Goal: Task Accomplishment & Management: Complete application form

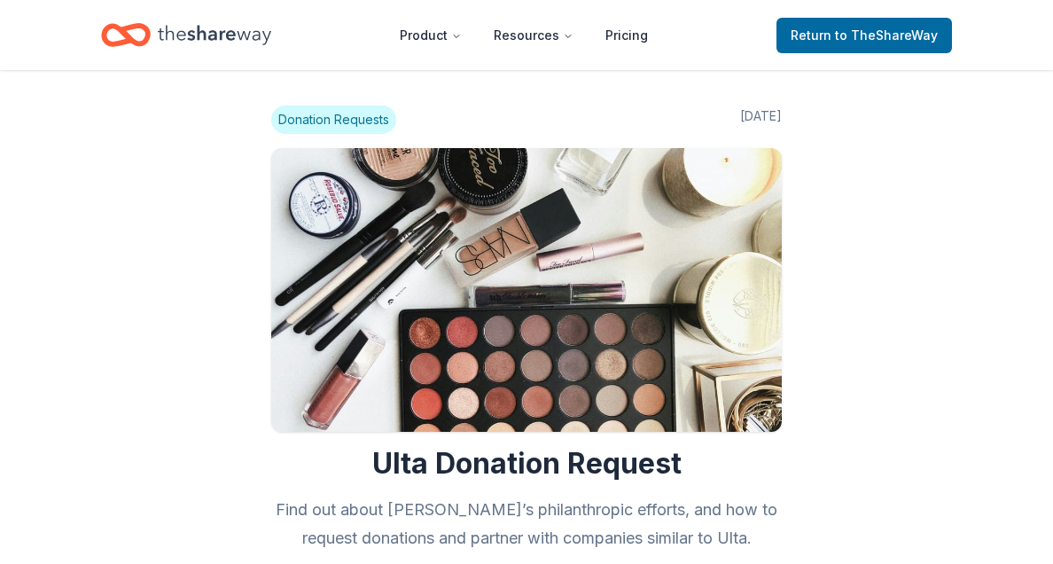
scroll to position [2393, 0]
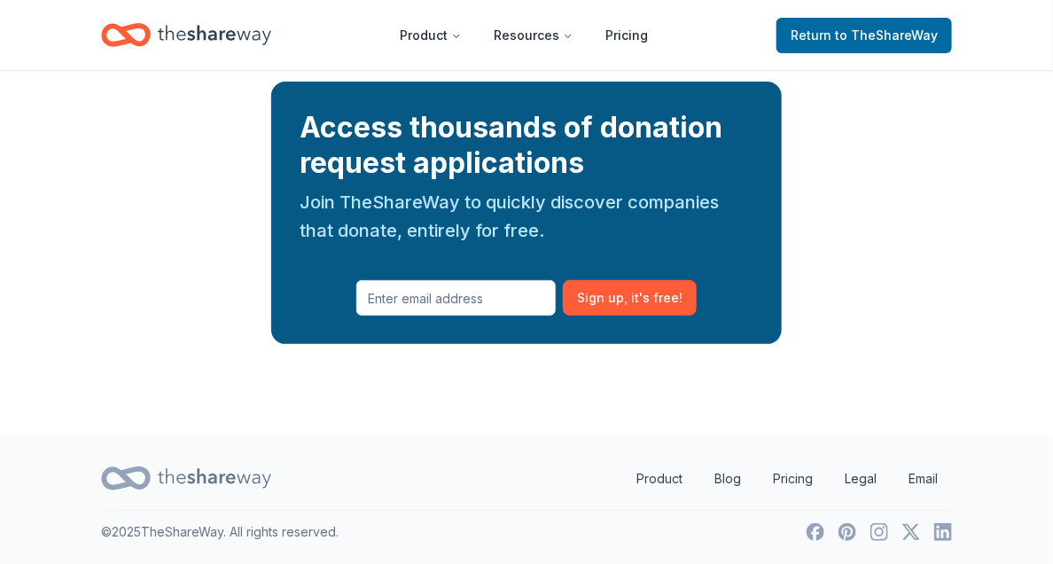
drag, startPoint x: 0, startPoint y: 0, endPoint x: 467, endPoint y: 232, distance: 521.9
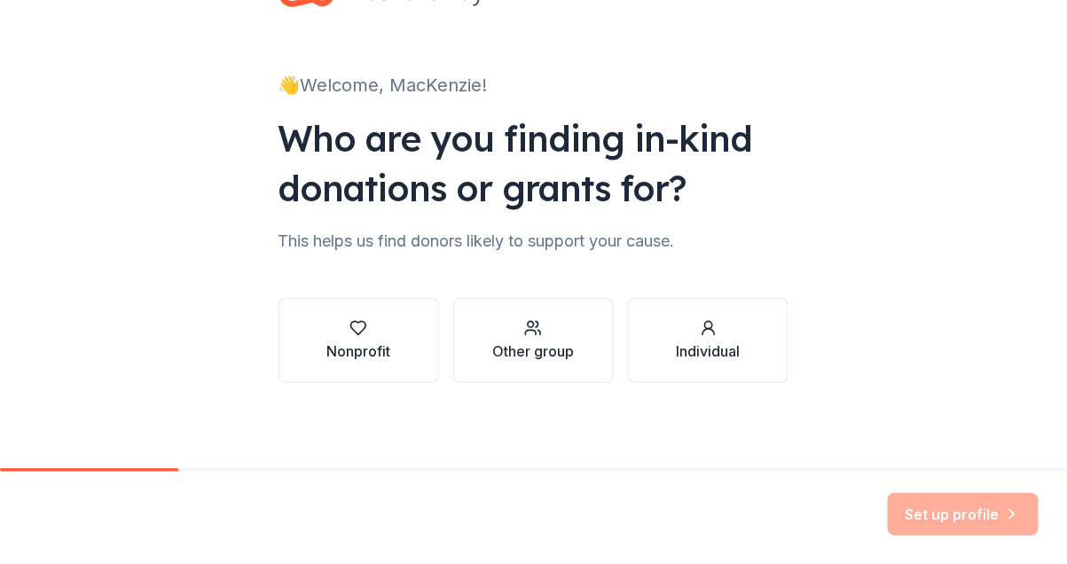
scroll to position [217, 0]
click at [345, 341] on div "Nonprofit" at bounding box center [358, 351] width 64 height 21
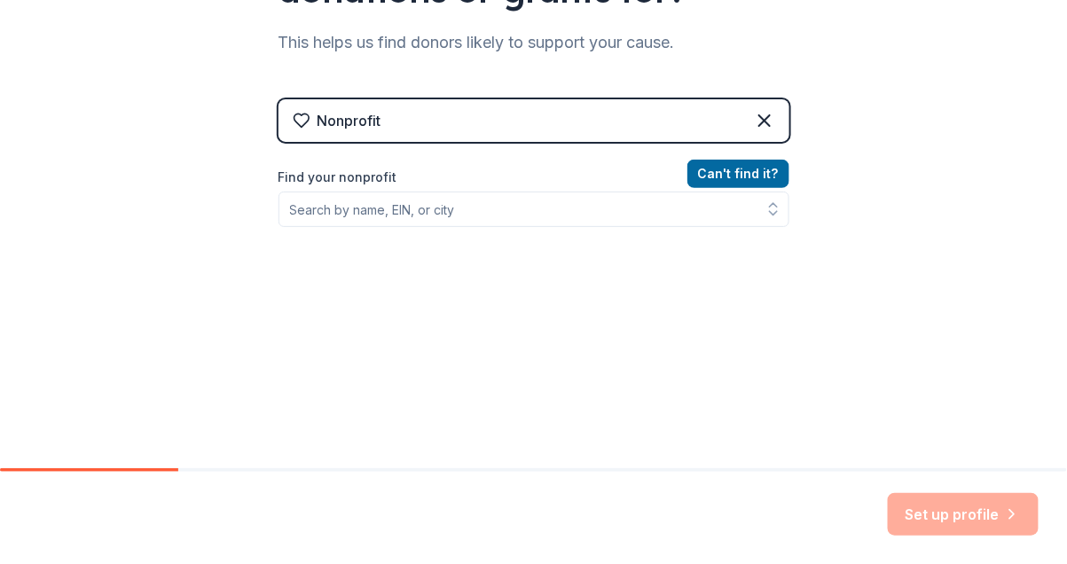
scroll to position [306, 0]
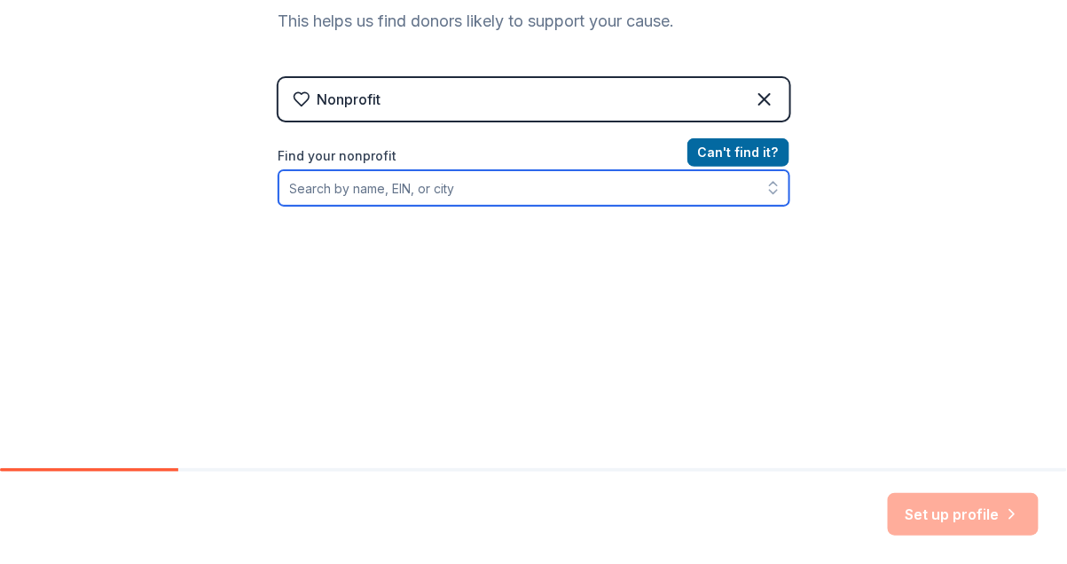
click at [348, 206] on input "Find your nonprofit" at bounding box center [533, 187] width 511 height 35
type input "D"
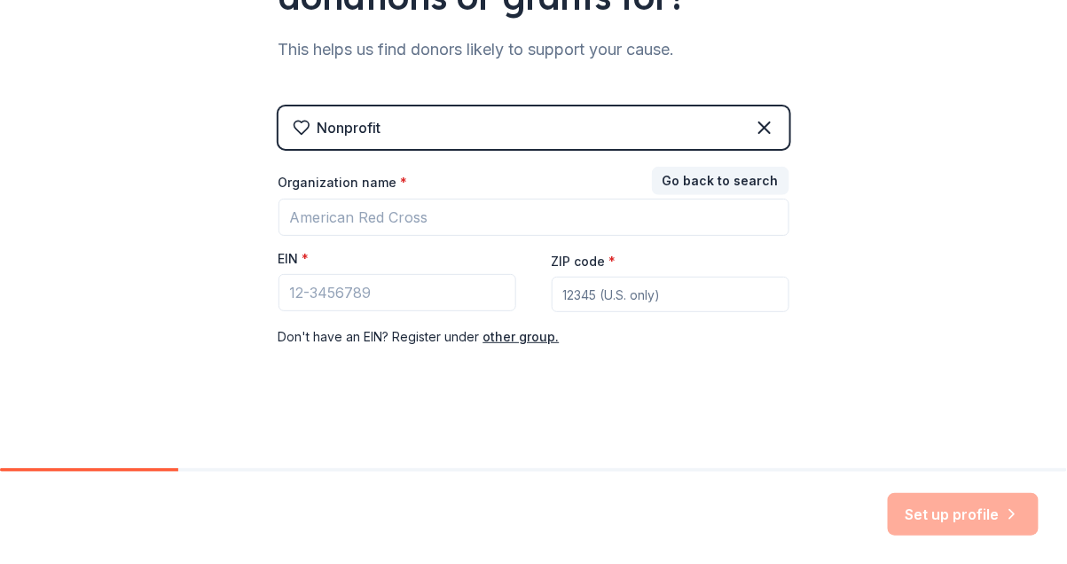
scroll to position [395, 0]
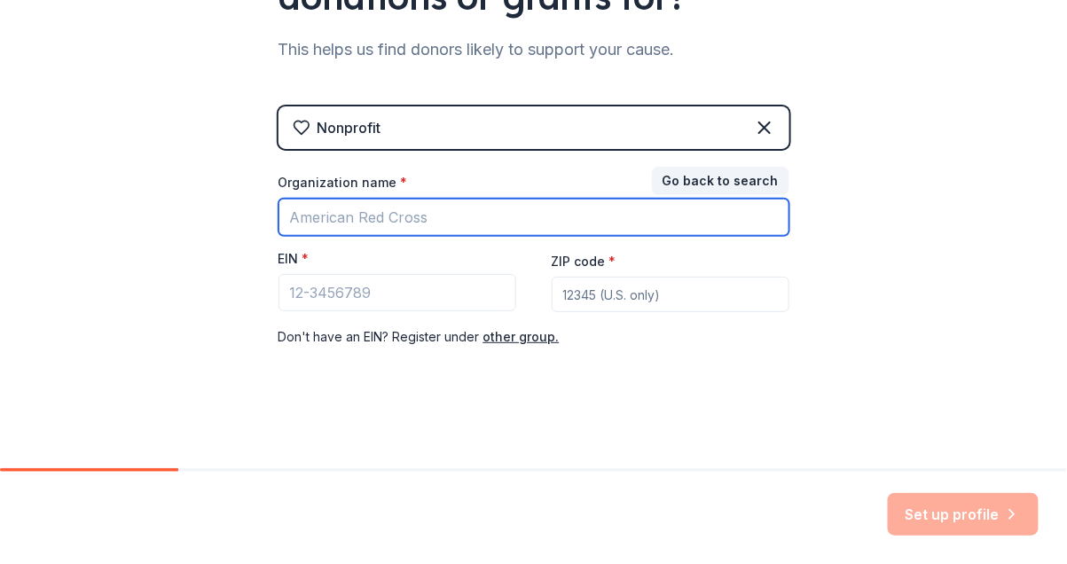
click at [373, 199] on input "Organization name *" at bounding box center [533, 217] width 511 height 37
paste input "Corner Shower and Laundry"
type input "Corner Shower and Laundry"
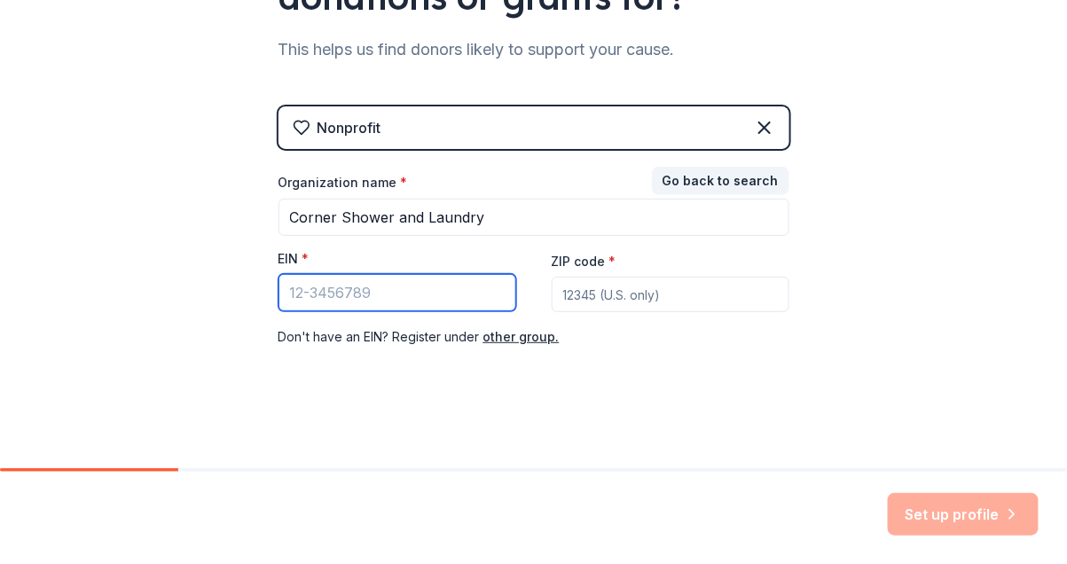
click at [325, 280] on input "EIN *" at bounding box center [397, 292] width 238 height 37
type input "[US_EMPLOYER_IDENTIFICATION_NUMBER]"
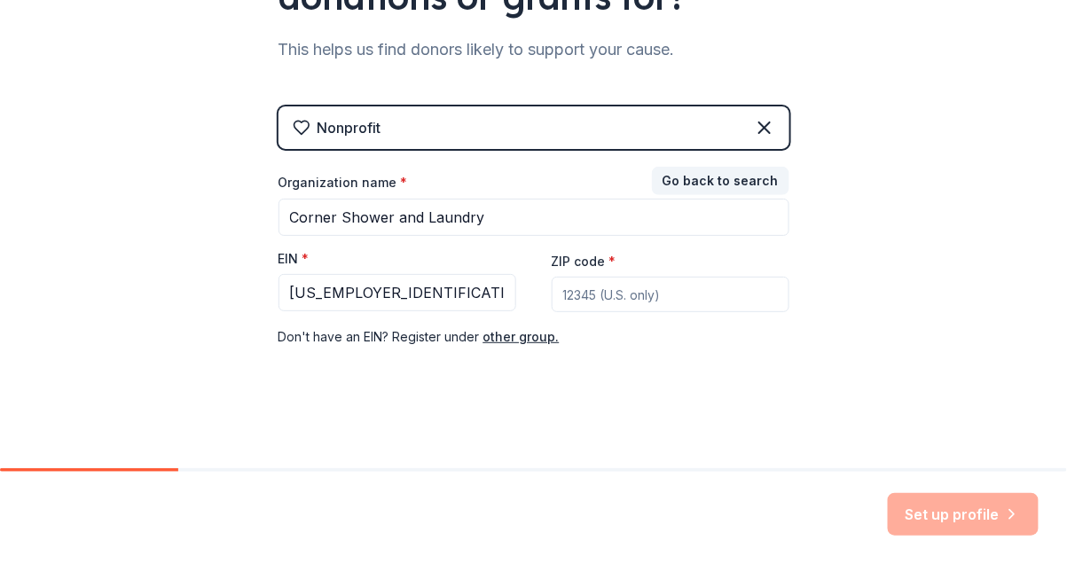
click at [666, 292] on input "ZIP code *" at bounding box center [671, 294] width 238 height 35
paste input
click at [564, 278] on input "48" at bounding box center [671, 294] width 238 height 35
paste input "216"
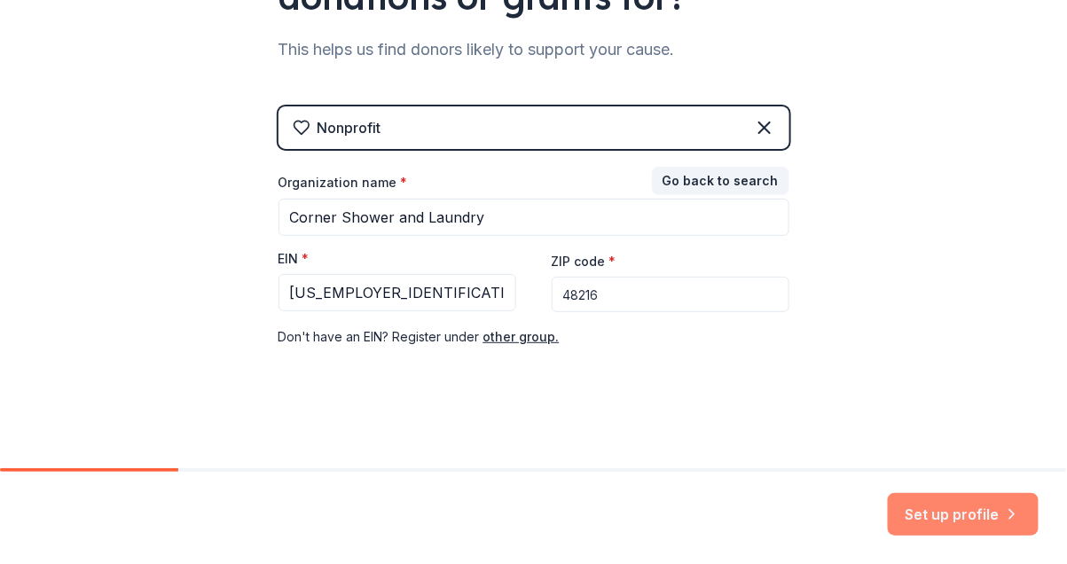
type input "48216"
click at [888, 497] on button "Set up profile" at bounding box center [963, 514] width 151 height 43
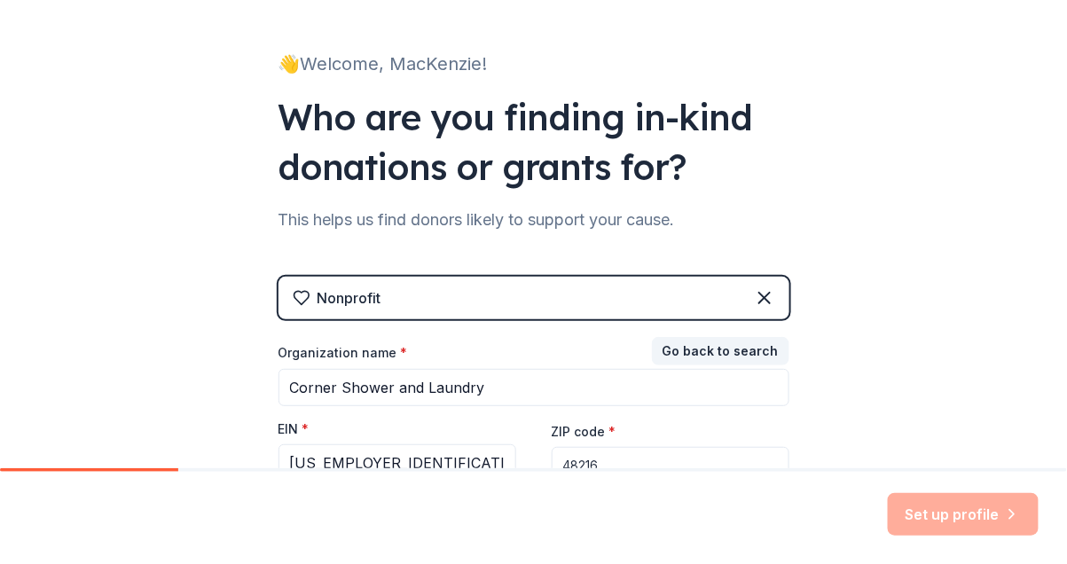
scroll to position [0, 0]
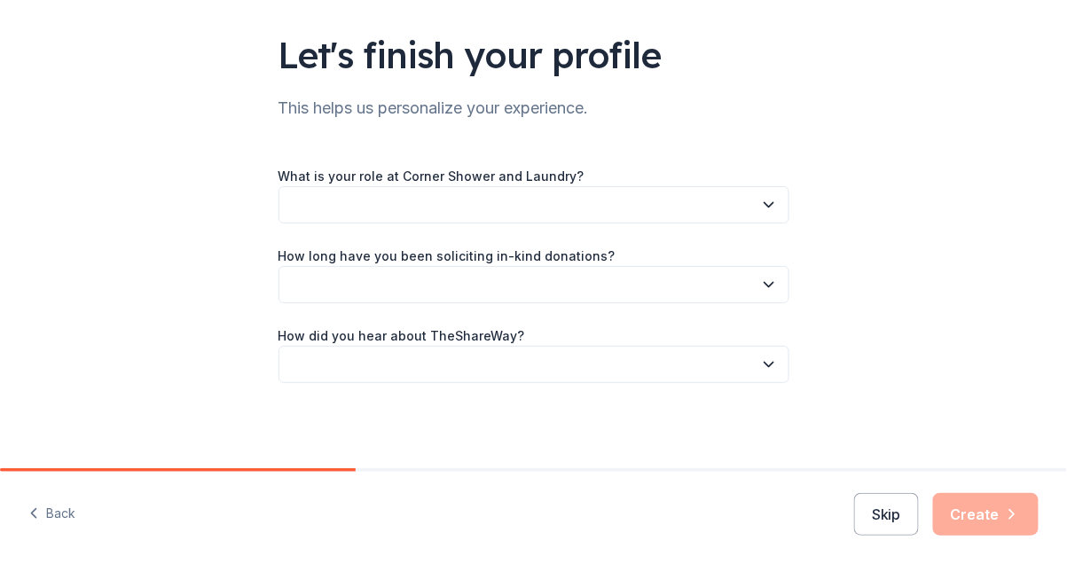
scroll to position [177, 0]
click at [369, 200] on button "button" at bounding box center [533, 204] width 511 height 37
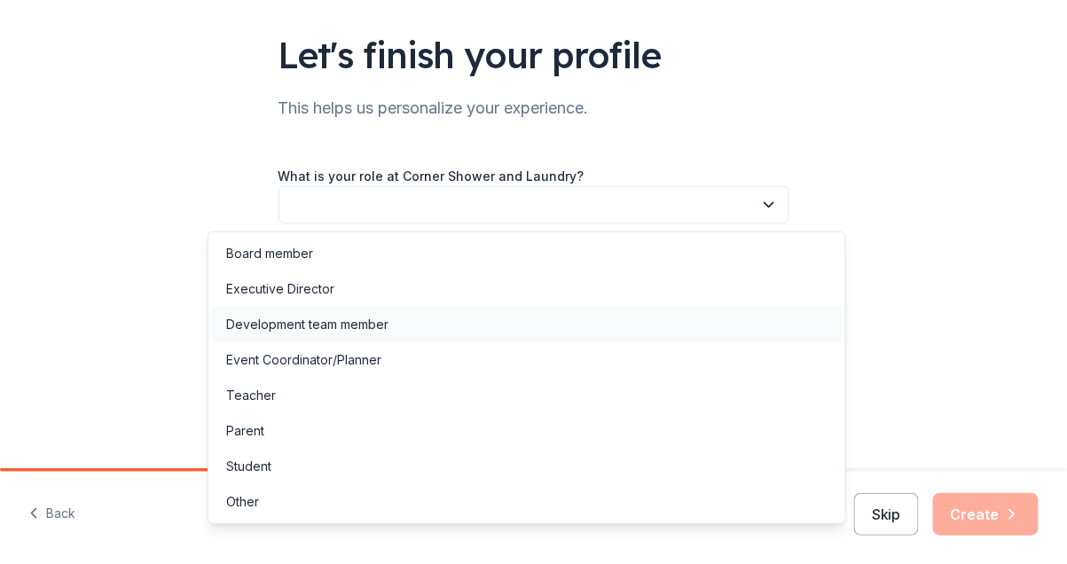
scroll to position [38, 0]
click at [335, 520] on div "Other" at bounding box center [527, 501] width 630 height 35
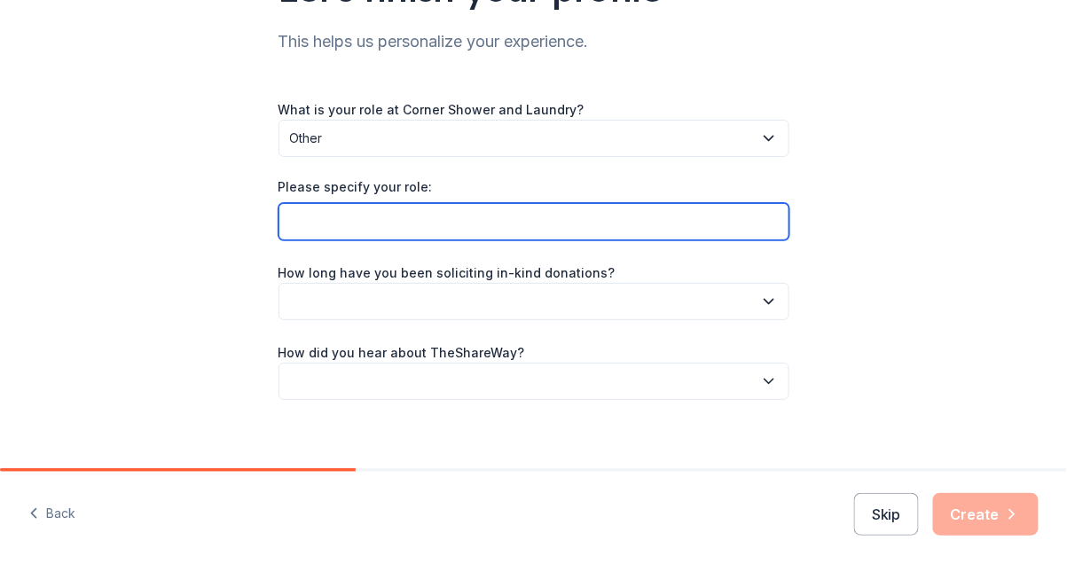
click at [324, 240] on input "Please specify your role:" at bounding box center [533, 221] width 511 height 37
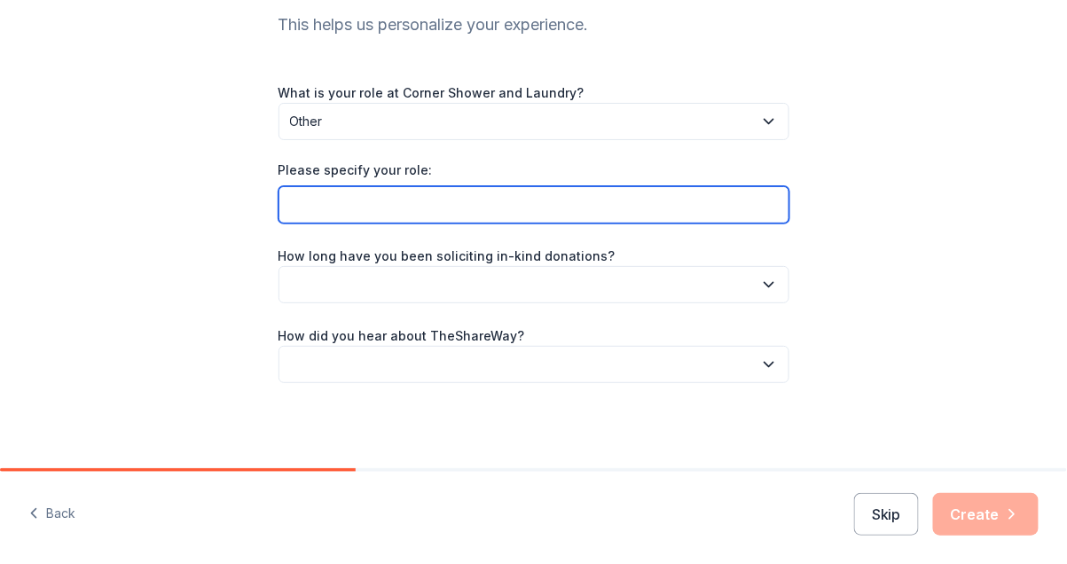
scroll to position [359, 0]
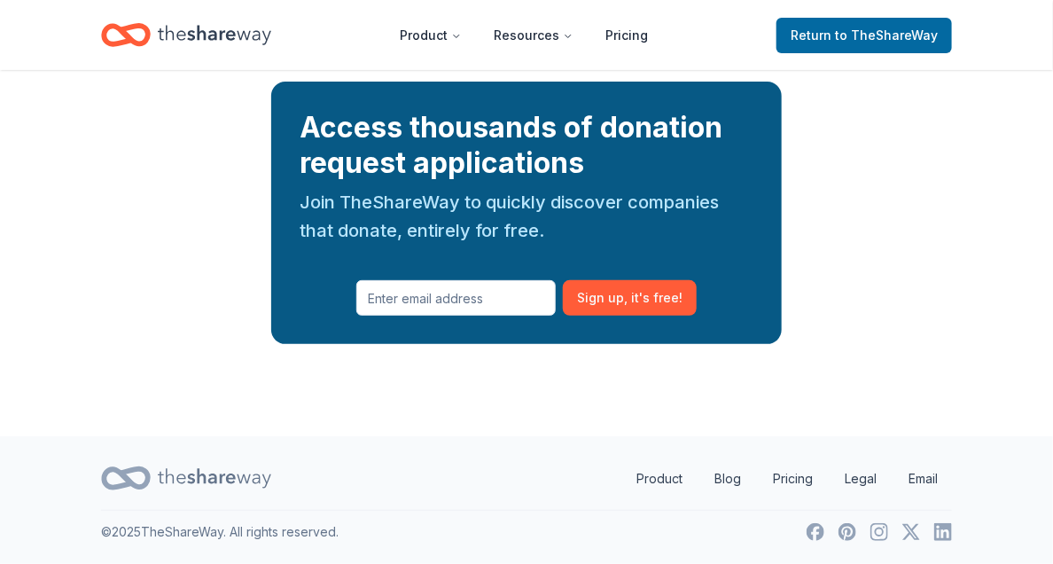
scroll to position [2483, 0]
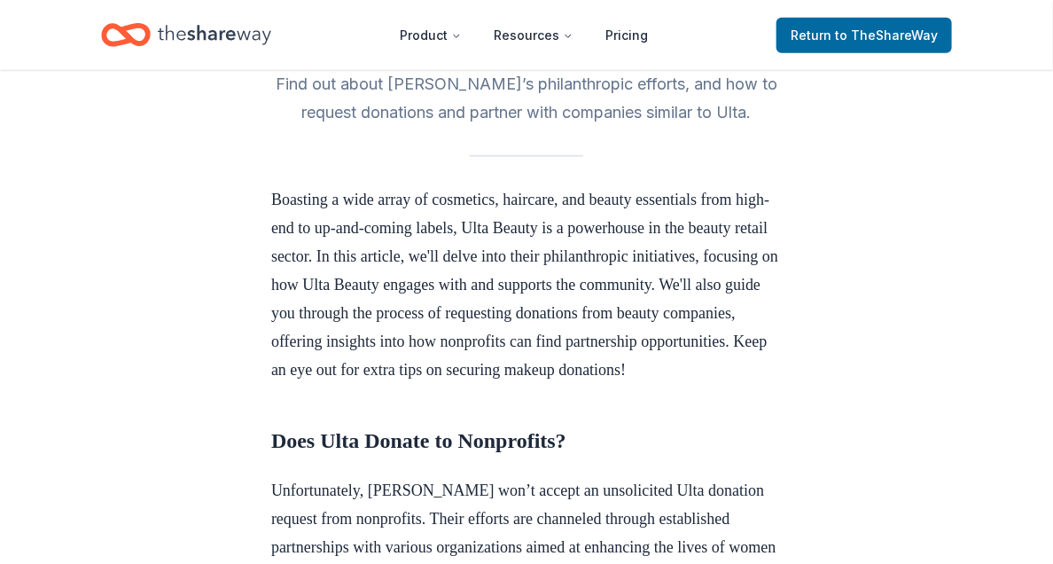
scroll to position [0, 0]
